Goal: Information Seeking & Learning: Check status

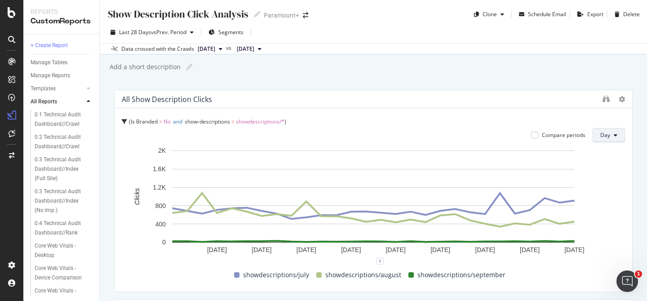
click at [608, 140] on button "Day" at bounding box center [609, 135] width 32 height 14
click at [575, 118] on div "Is Branded = No and show-descriptions = showdescriptions/*" at bounding box center [373, 122] width 503 height 13
click at [215, 48] on span "[DATE]" at bounding box center [207, 49] width 18 height 8
click at [265, 53] on button "[DATE]" at bounding box center [249, 49] width 32 height 11
click at [383, 70] on div "Add a short description Add a short description" at bounding box center [378, 66] width 538 height 13
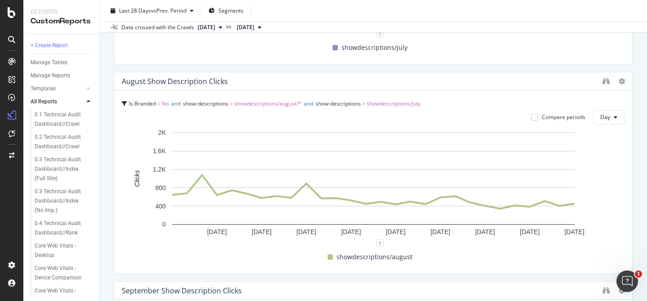
scroll to position [668, 0]
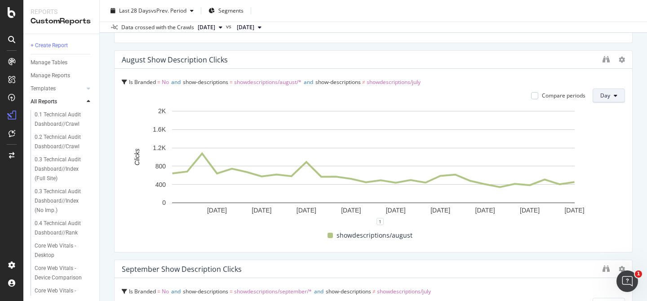
click at [609, 92] on span "Day" at bounding box center [606, 96] width 10 height 8
click at [609, 126] on span "Week" at bounding box center [609, 130] width 16 height 8
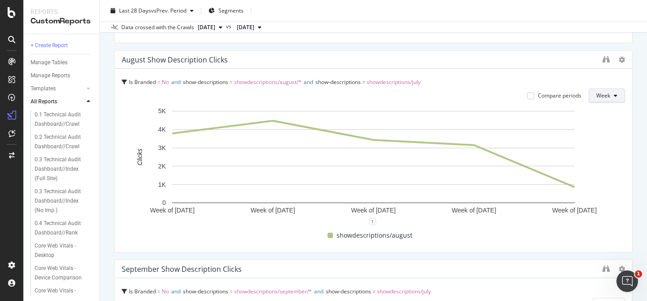
click at [600, 92] on span "Week" at bounding box center [603, 96] width 14 height 8
click at [596, 110] on div "Day" at bounding box center [605, 113] width 31 height 13
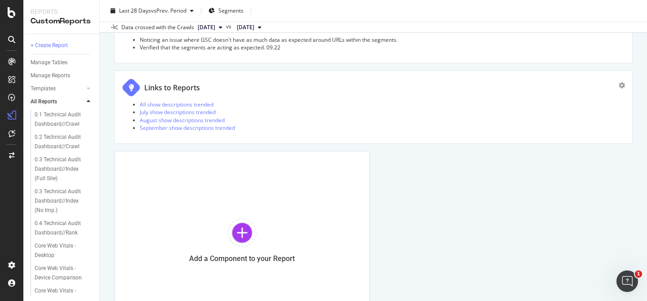
scroll to position [1134, 0]
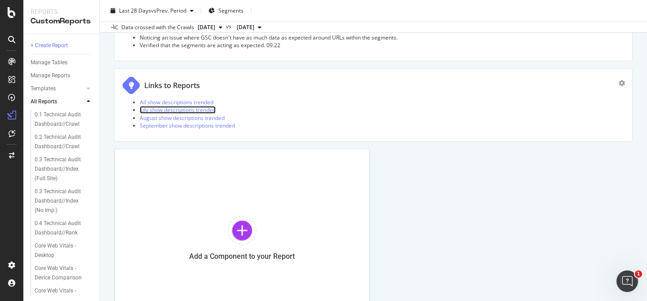
click at [197, 111] on link "July show descriptions trended" at bounding box center [178, 110] width 76 height 8
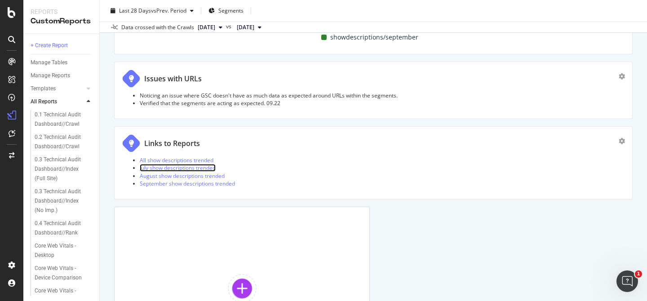
scroll to position [1073, 0]
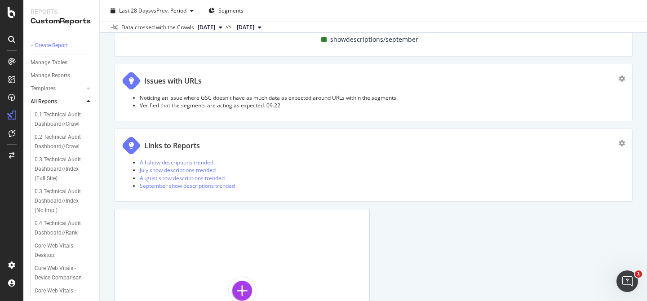
click at [539, 91] on div "Issues with URLs" at bounding box center [373, 82] width 503 height 22
click at [622, 78] on icon "gear" at bounding box center [622, 79] width 6 height 6
click at [466, 99] on li "Noticing an issue where GSC doesn't have as much data as expected around URLs w…" at bounding box center [382, 98] width 485 height 8
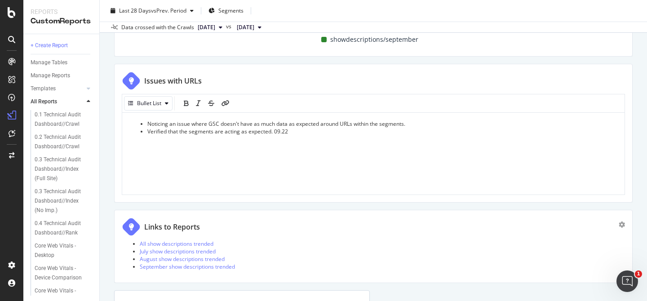
click at [313, 129] on li "Verified that the segments are acting as expected. 09.22" at bounding box center [382, 132] width 470 height 8
click at [128, 168] on div "Noticing an issue where GSC doesn't have as much data as expected around URLs w…" at bounding box center [373, 155] width 503 height 84
click at [132, 162] on div "Noticing an issue where GSC doesn't have as much data as expected around URLs w…" at bounding box center [373, 153] width 488 height 67
click at [162, 168] on p "August:" at bounding box center [373, 169] width 488 height 8
click at [288, 78] on div "Issues with URLs" at bounding box center [373, 80] width 503 height 19
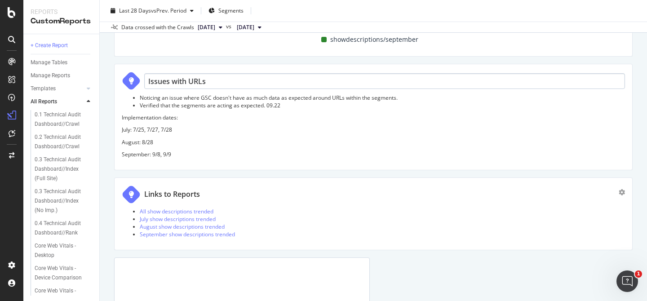
click at [172, 84] on input "Issues with URLs" at bounding box center [384, 81] width 481 height 16
type input "Notes"
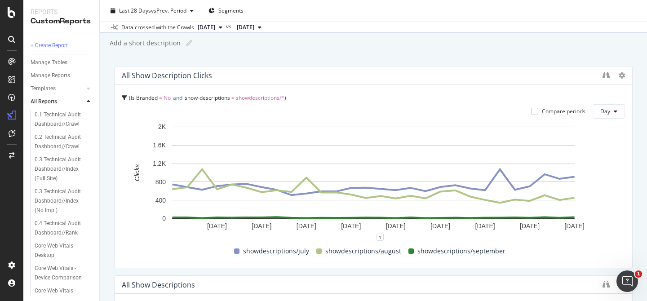
scroll to position [0, 0]
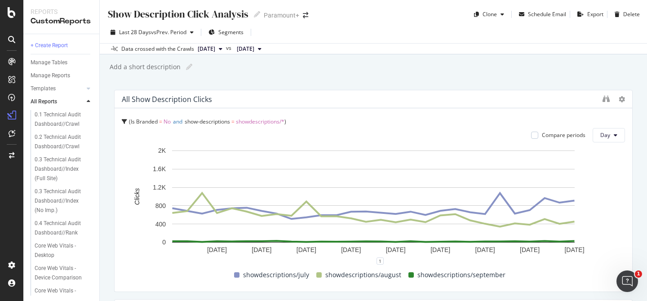
click at [254, 50] on span "[DATE]" at bounding box center [246, 49] width 18 height 8
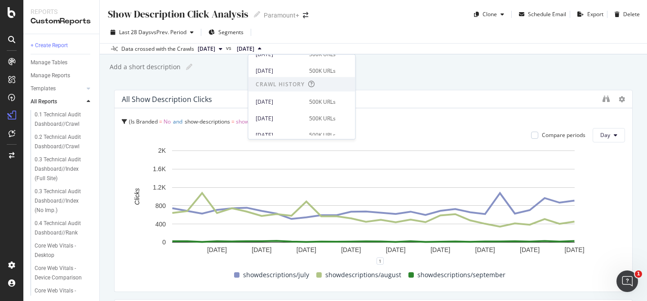
scroll to position [162, 0]
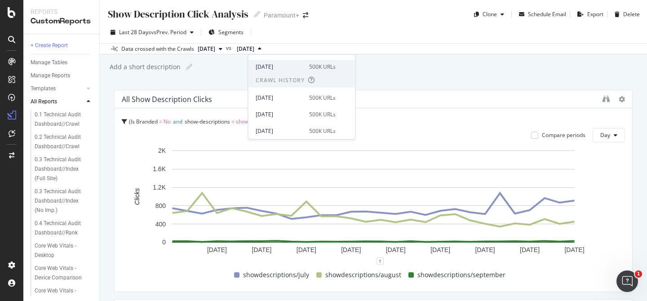
click at [284, 67] on div "[DATE]" at bounding box center [280, 66] width 48 height 8
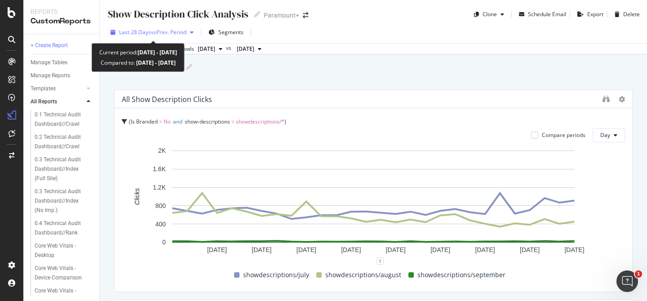
click at [158, 33] on span "vs Prev. Period" at bounding box center [169, 32] width 36 height 8
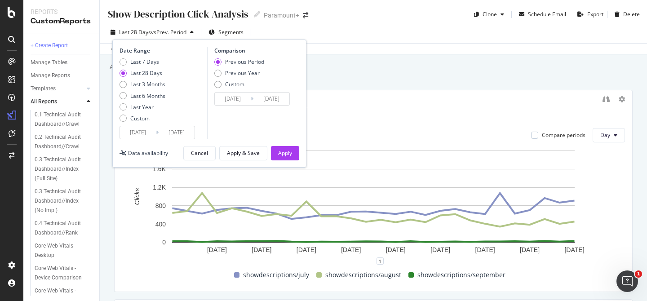
click at [137, 139] on div "Date Range Last 7 Days Last 28 Days Last 3 Months Last 6 Months Last Year Custo…" at bounding box center [209, 104] width 194 height 128
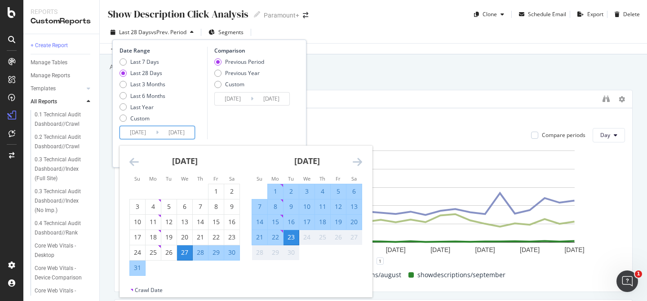
click at [136, 135] on input "[DATE]" at bounding box center [138, 132] width 36 height 13
click at [135, 161] on icon "Move backward to switch to the previous month." at bounding box center [133, 161] width 9 height 11
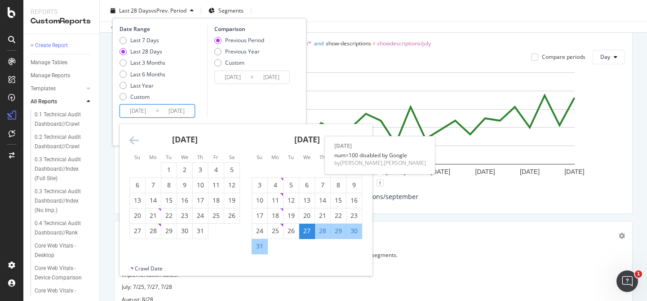
scroll to position [915, 0]
click at [132, 140] on icon "Move backward to switch to the previous month." at bounding box center [133, 140] width 9 height 11
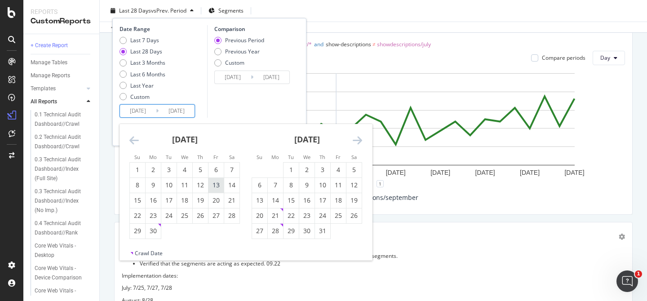
click at [214, 188] on div "13" at bounding box center [216, 185] width 15 height 9
type input "[DATE]"
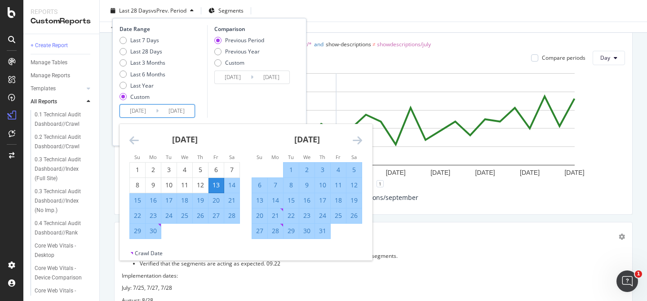
click at [360, 140] on icon "Move forward to switch to the next month." at bounding box center [357, 140] width 9 height 11
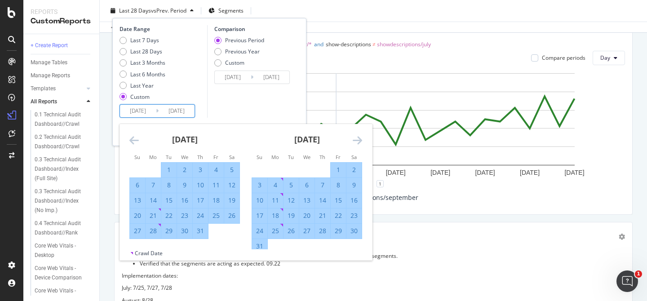
click at [360, 140] on icon "Move forward to switch to the next month." at bounding box center [357, 140] width 9 height 11
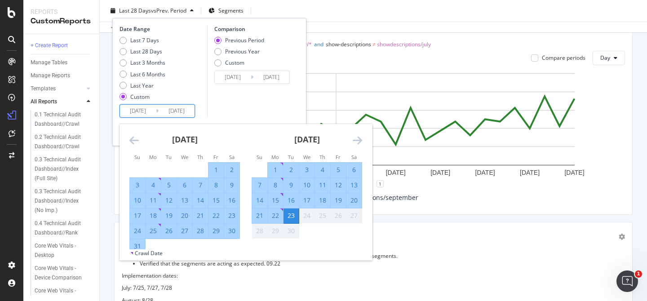
click at [360, 140] on icon "Move forward to switch to the next month." at bounding box center [357, 140] width 9 height 11
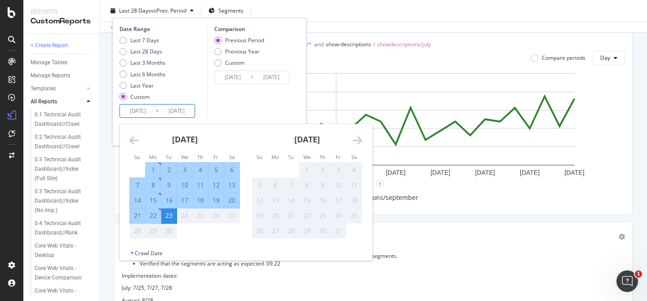
click at [270, 112] on div "Comparison Previous Period Previous Year Custom [DATE] Navigate forward to inte…" at bounding box center [249, 71] width 85 height 93
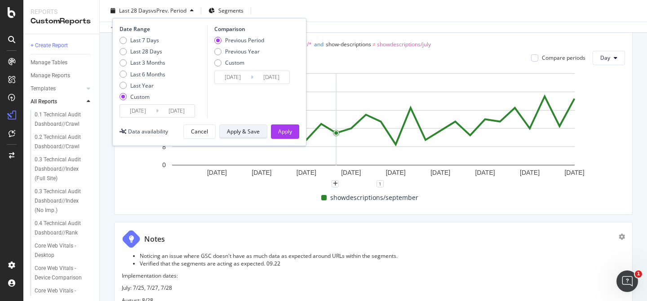
click at [259, 133] on div "Apply & Save" at bounding box center [243, 132] width 33 height 8
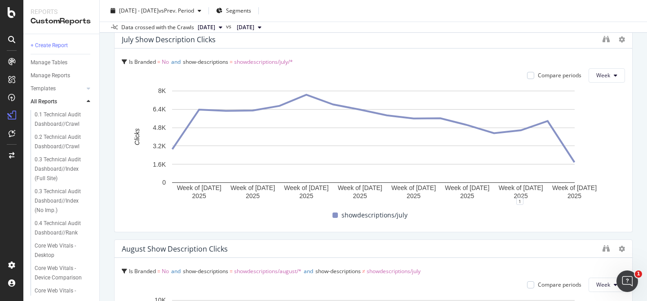
scroll to position [477, 0]
